Goal: Navigation & Orientation: Find specific page/section

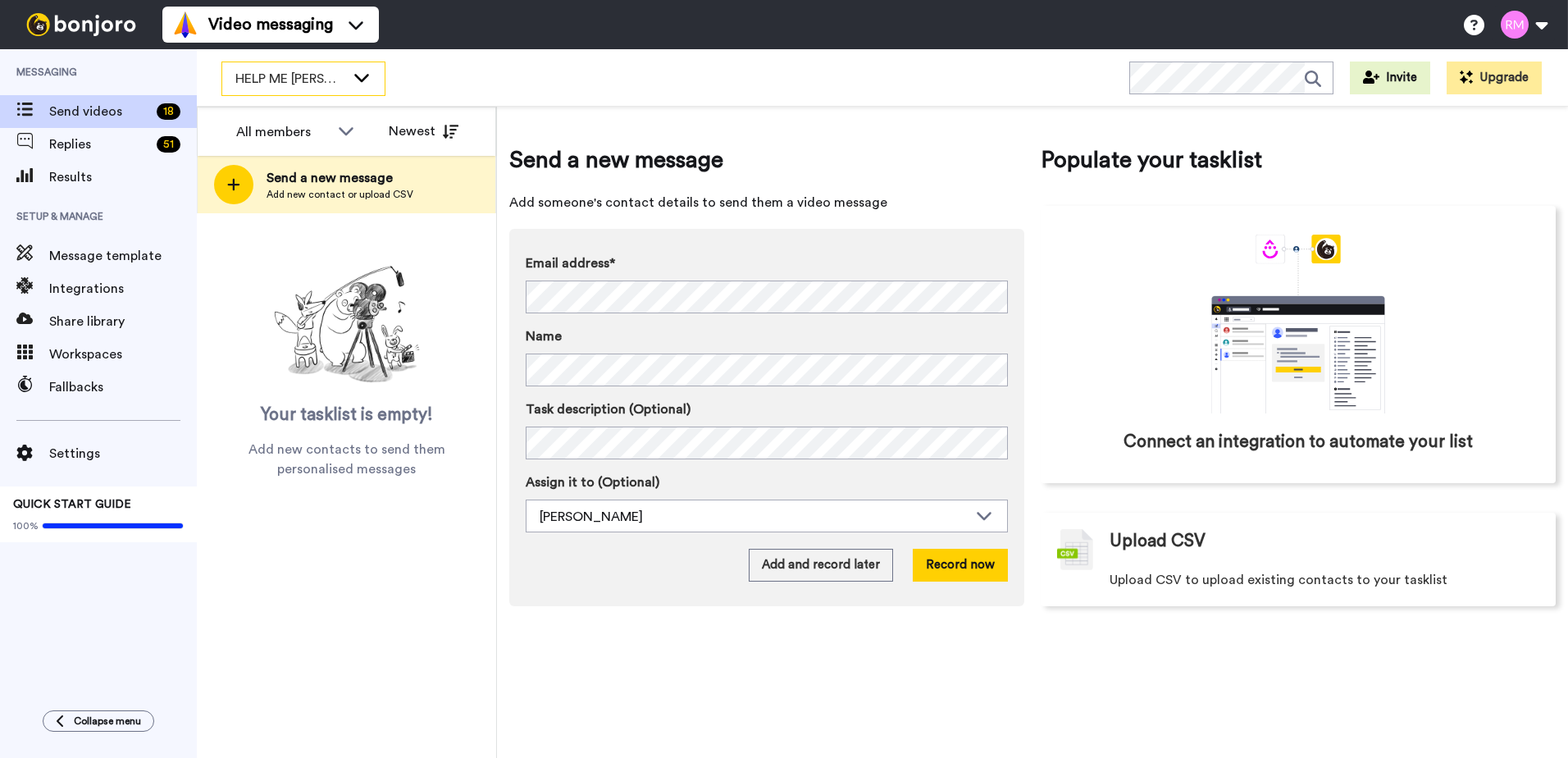
click at [324, 77] on span "HELP ME [PERSON_NAME] LIVE" at bounding box center [291, 79] width 110 height 20
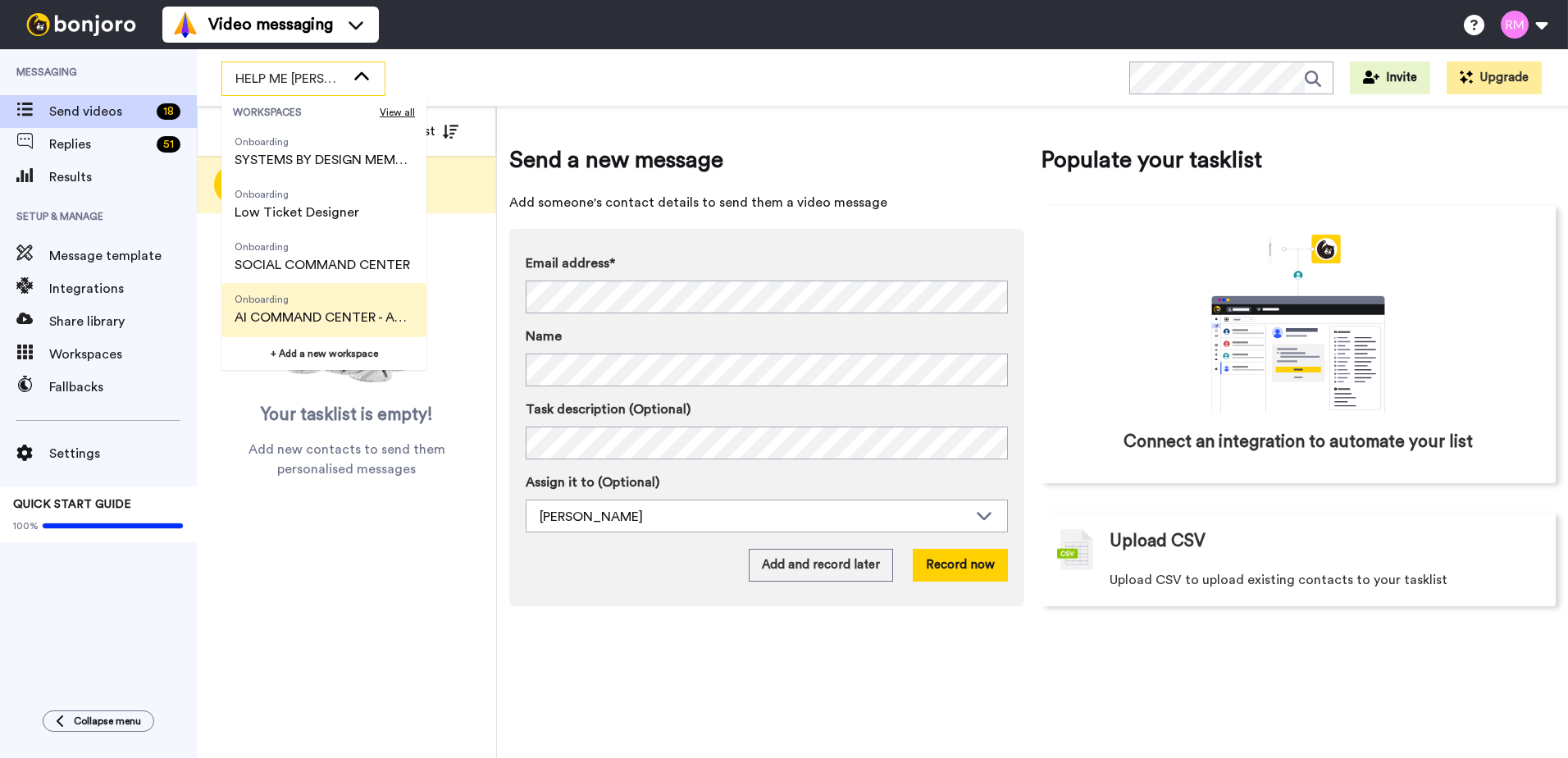
scroll to position [315, 0]
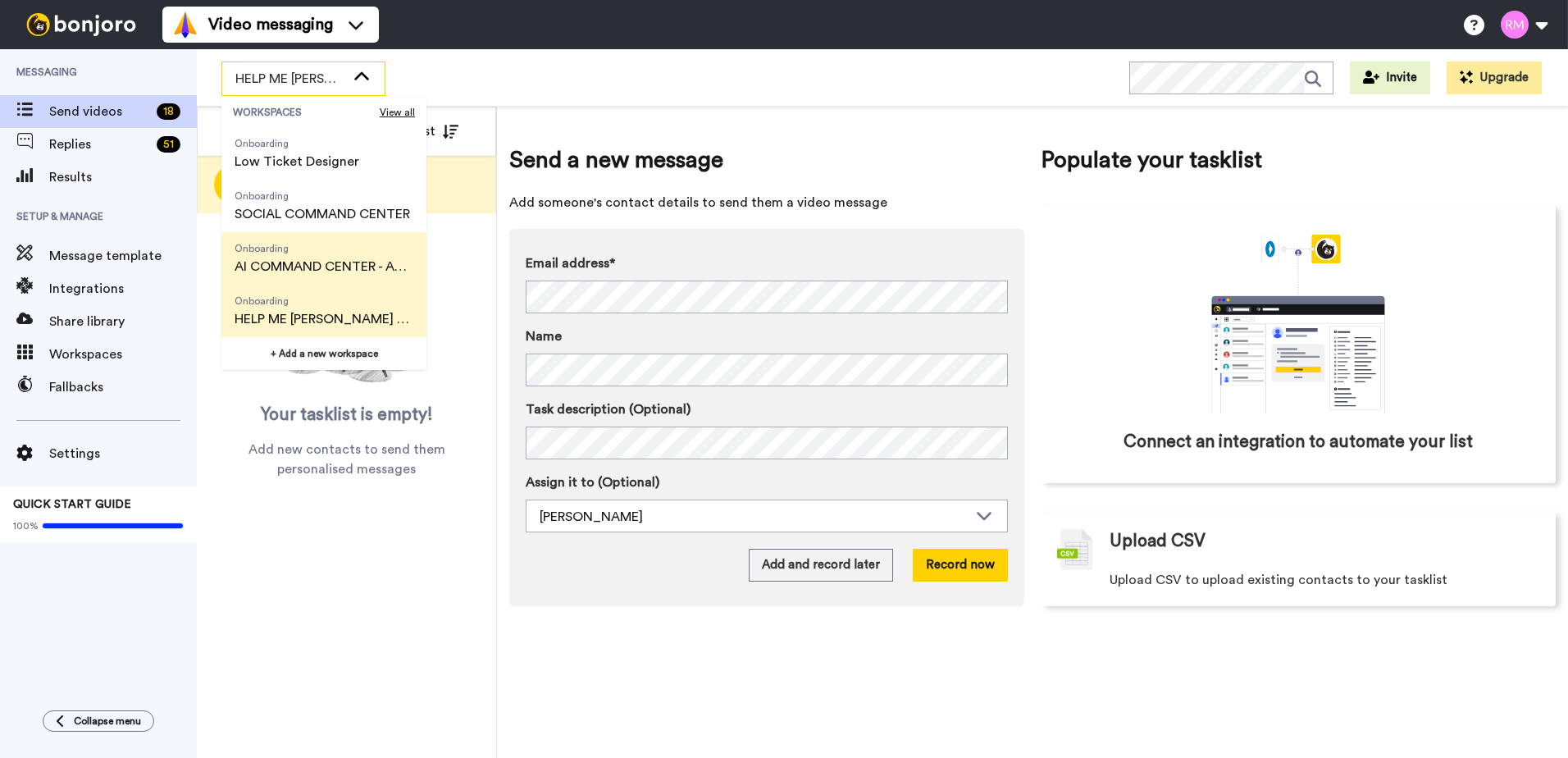
click at [341, 256] on span "AI COMMAND CENTER - ACTIVE" at bounding box center [324, 266] width 179 height 20
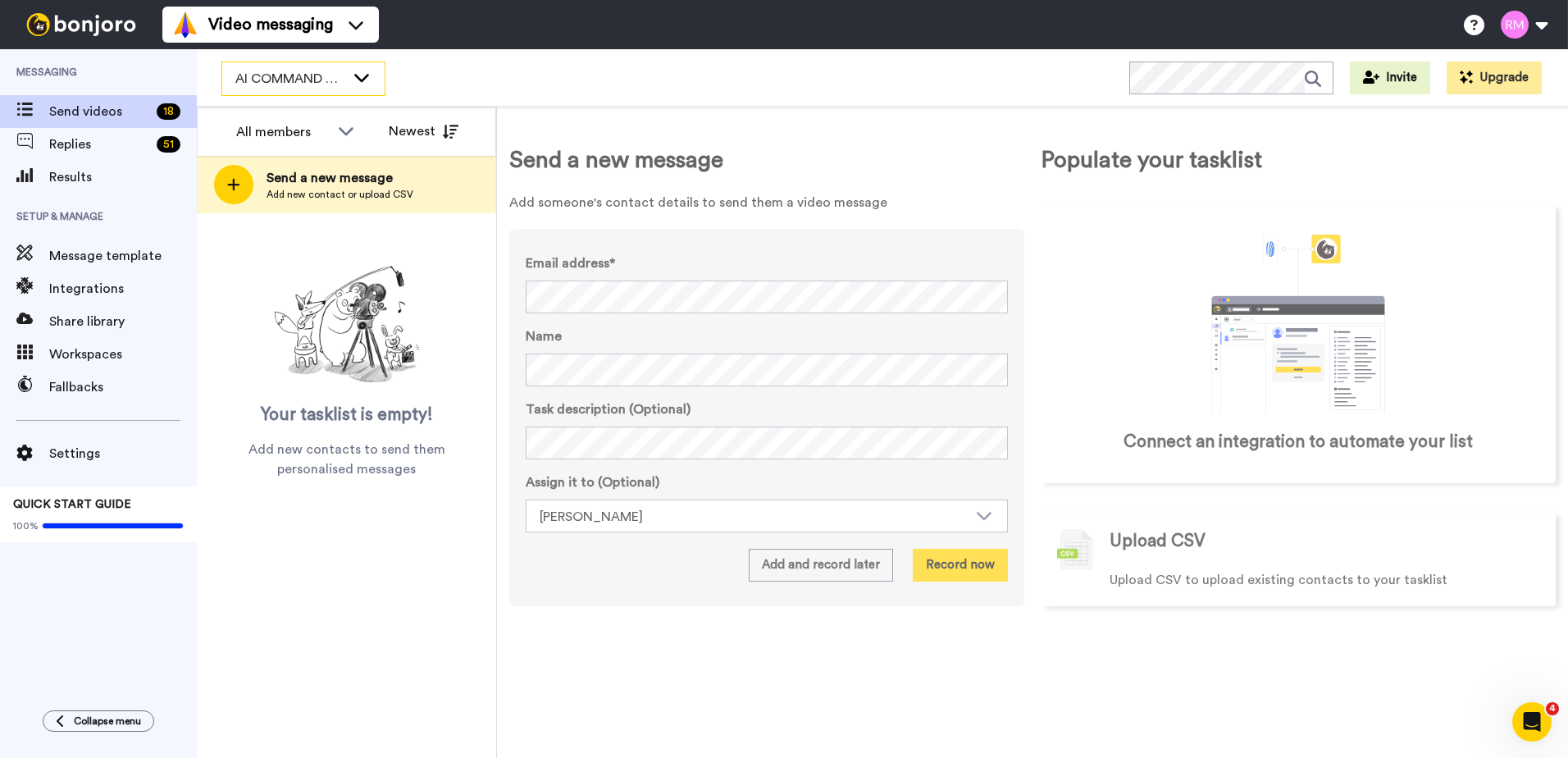
scroll to position [0, 0]
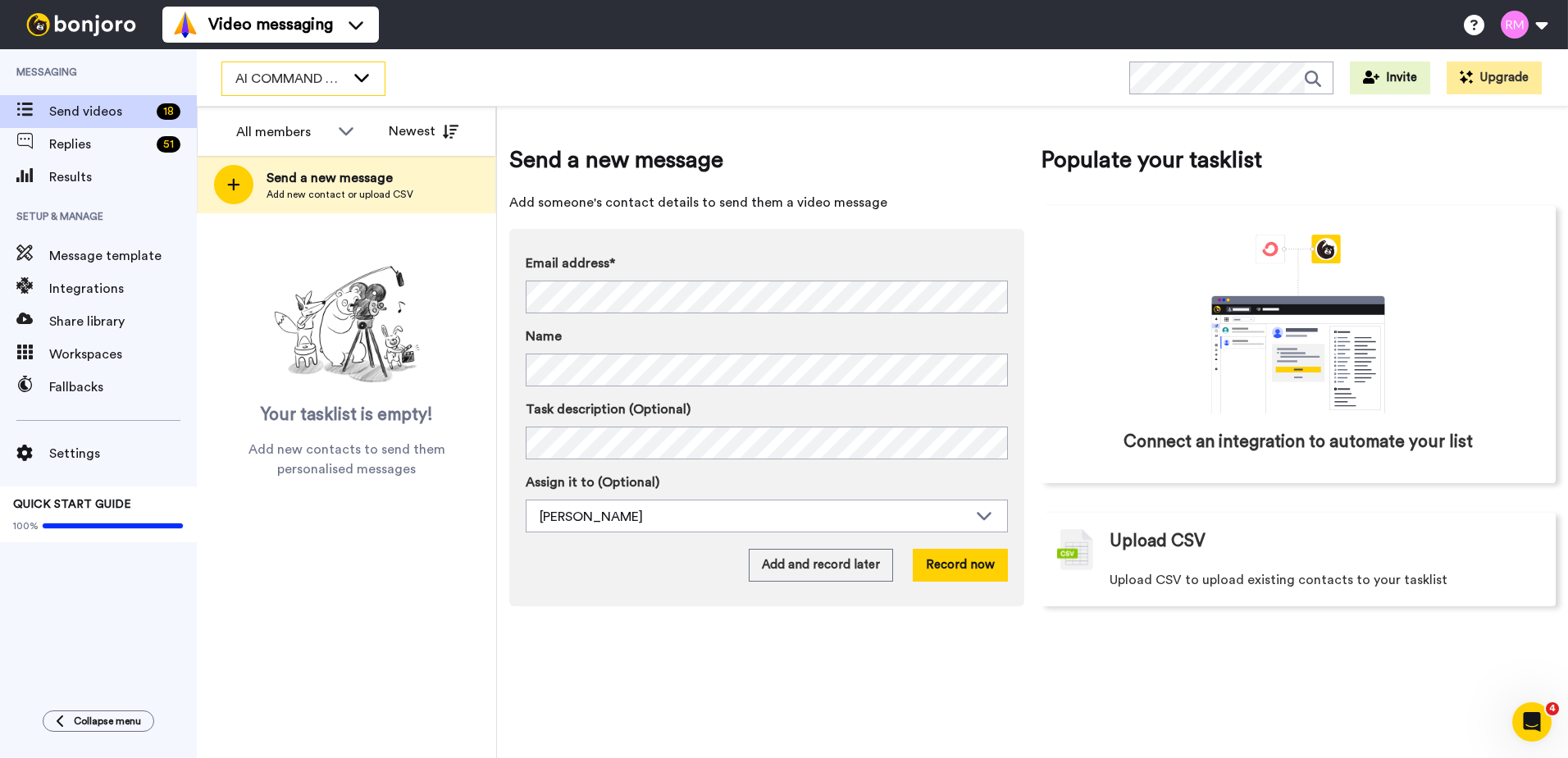
click at [310, 76] on span "AI COMMAND CENTER - ACTIVE" at bounding box center [291, 79] width 110 height 20
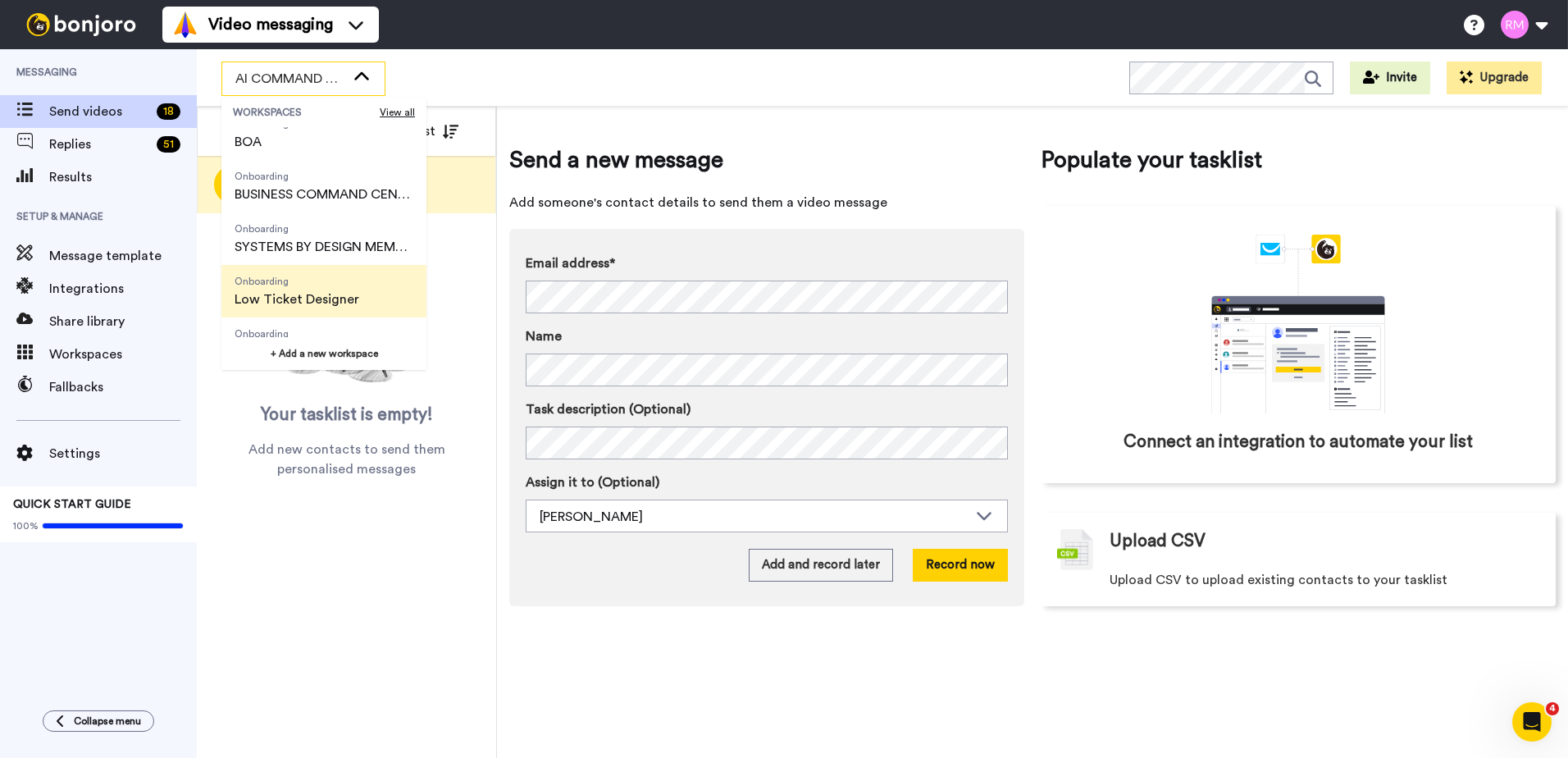
scroll to position [151, 0]
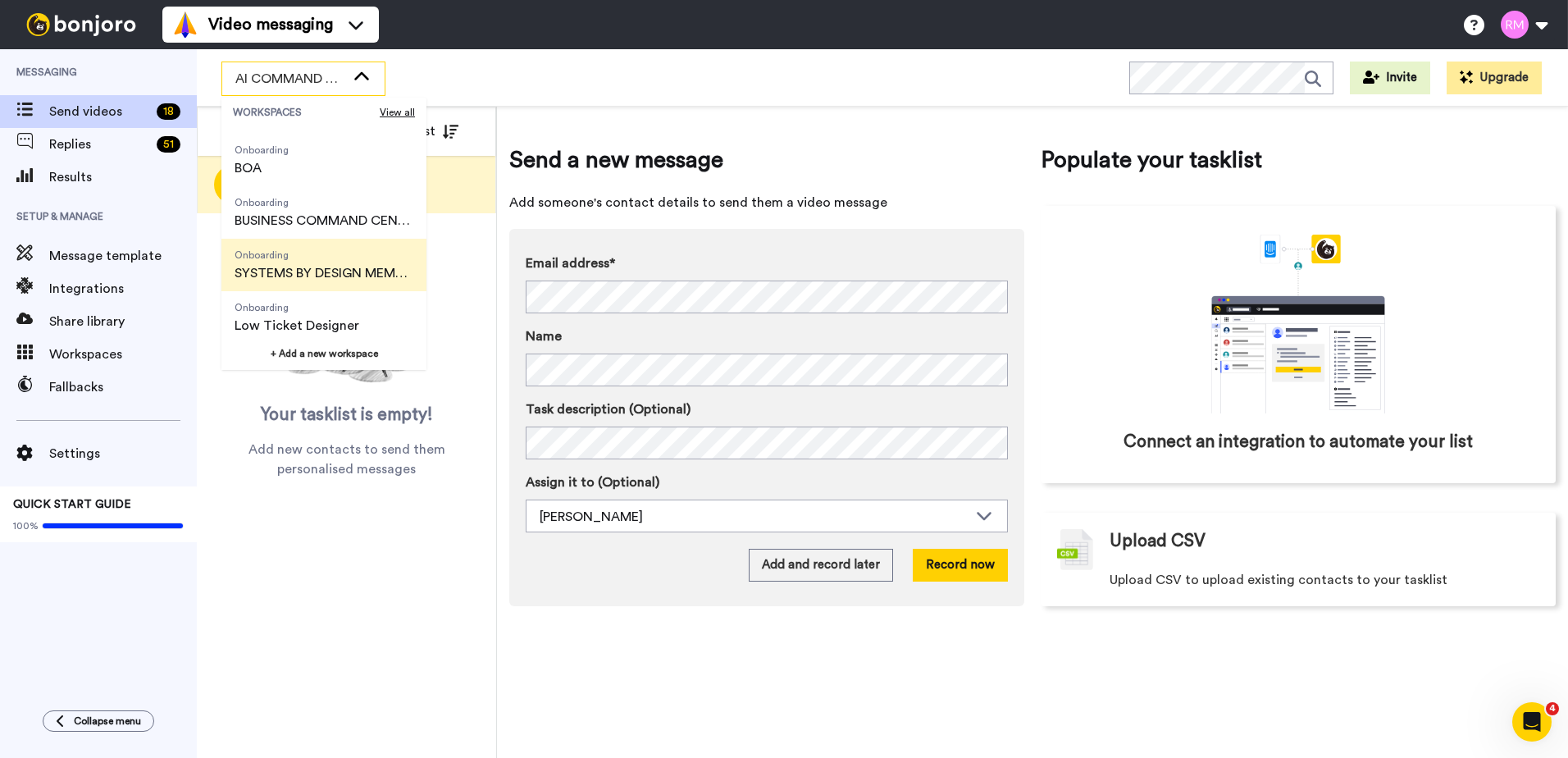
click at [336, 272] on span "SYSTEMS BY DESIGN MEMBERSHIP" at bounding box center [324, 273] width 179 height 20
